Goal: Find specific page/section: Find specific page/section

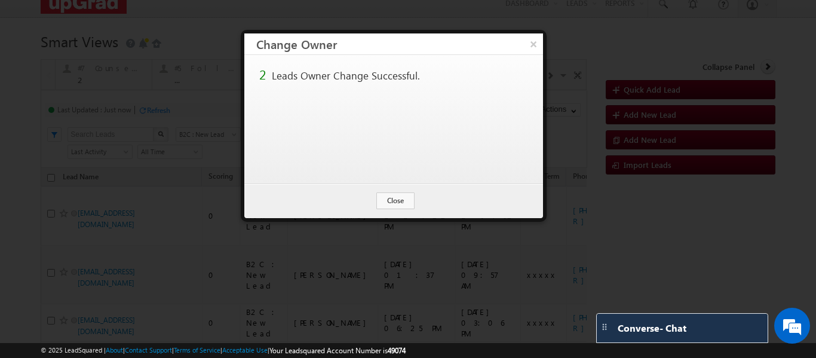
scroll to position [10, 0]
click at [526, 51] on button "×" at bounding box center [534, 43] width 20 height 21
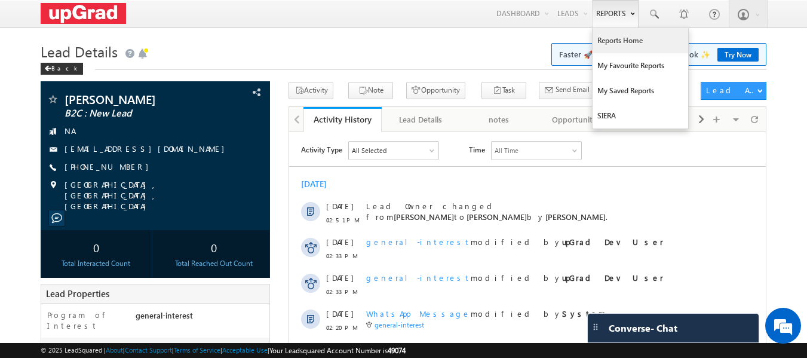
click at [618, 45] on link "Reports Home" at bounding box center [641, 40] width 96 height 25
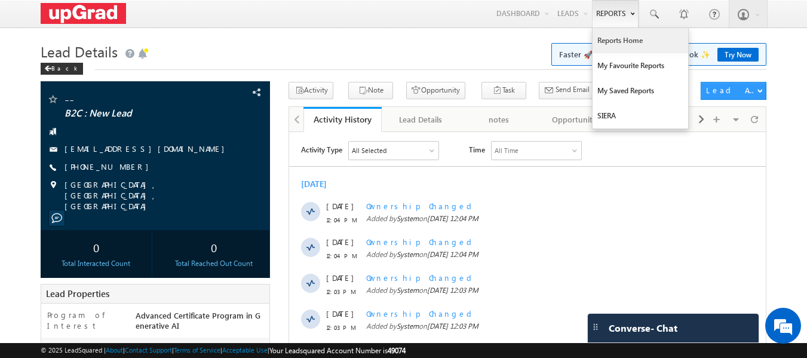
click at [610, 39] on link "Reports Home" at bounding box center [641, 40] width 96 height 25
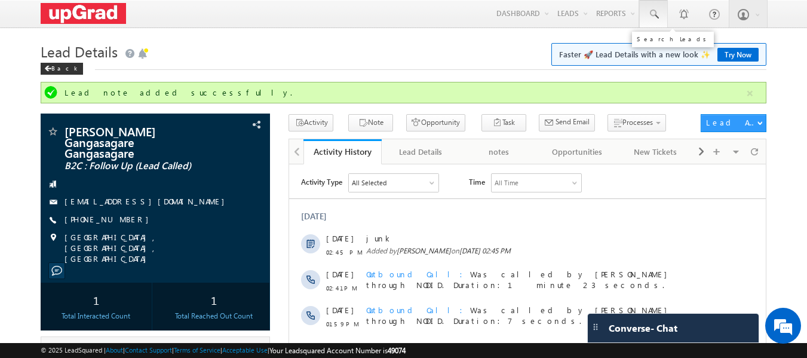
click at [647, 10] on link at bounding box center [653, 13] width 29 height 27
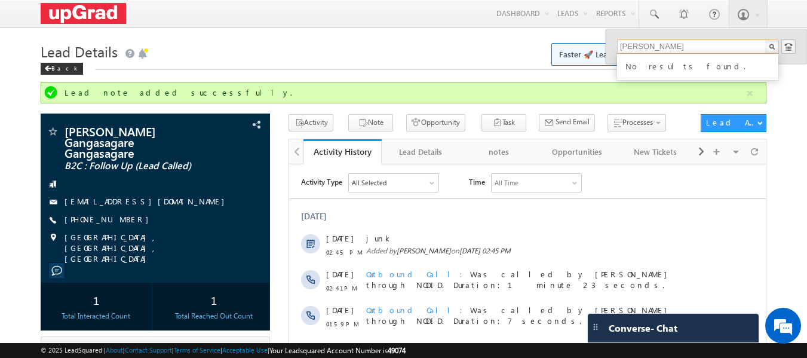
drag, startPoint x: 669, startPoint y: 45, endPoint x: 593, endPoint y: 51, distance: 76.1
click at [593, 51] on body "Menu Ritu Raj ritu. raj@u pgrad .com" at bounding box center [403, 352] width 807 height 705
paste input "98860 92012"
click at [646, 41] on input "98860 92012" at bounding box center [698, 46] width 162 height 14
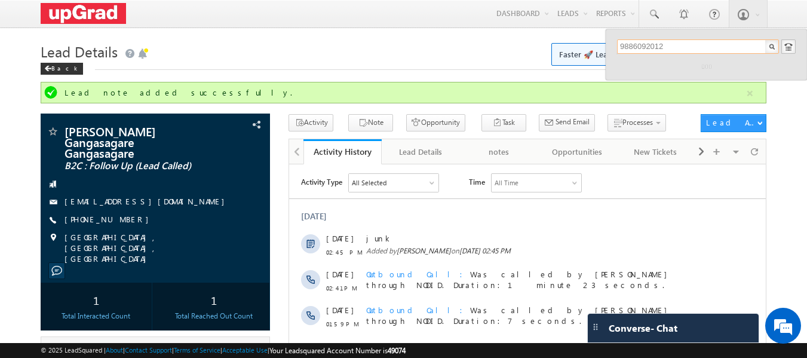
type input "9886092012"
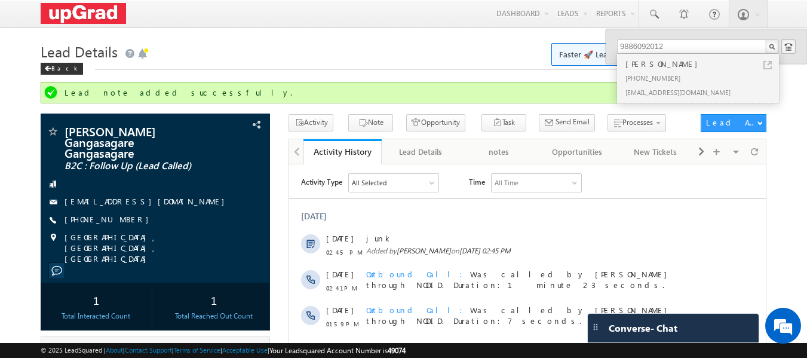
click at [666, 63] on div "Niles Sharma" at bounding box center [703, 63] width 160 height 13
